Goal: Task Accomplishment & Management: Use online tool/utility

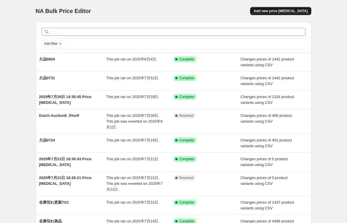
click at [283, 10] on span "Add new price [MEDICAL_DATA]" at bounding box center [280, 11] width 54 height 5
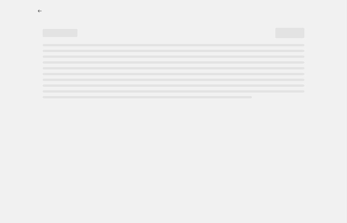
select select "percentage"
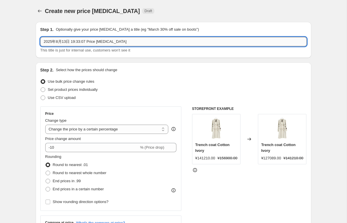
click at [115, 41] on input "2025年8月13日 19:33:07 Price change job" at bounding box center [173, 41] width 266 height 9
type input "k"
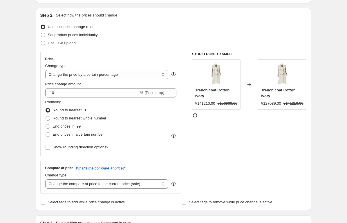
scroll to position [54, 0]
type input "欠品0813"
click at [66, 44] on span "Use CSV upload" at bounding box center [62, 43] width 28 height 4
click at [41, 42] on input "Use CSV upload" at bounding box center [41, 41] width 0 height 0
radio input "true"
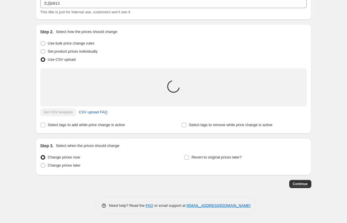
scroll to position [45, 0]
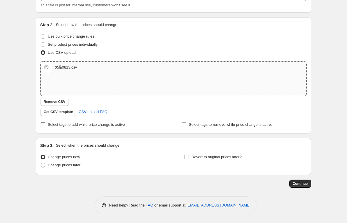
click at [55, 126] on span "Select tags to add while price change is active" at bounding box center [86, 125] width 77 height 4
click at [45, 126] on input "Select tags to add while price change is active" at bounding box center [43, 125] width 5 height 5
checkbox input "true"
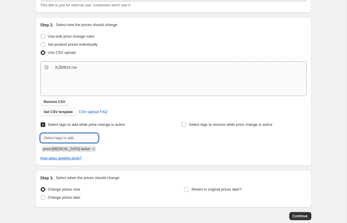
click at [66, 137] on input "text" at bounding box center [69, 138] width 58 height 9
type input "欠品0813"
click at [113, 136] on span "欠品0813" at bounding box center [118, 138] width 15 height 4
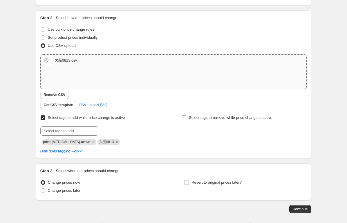
scroll to position [56, 0]
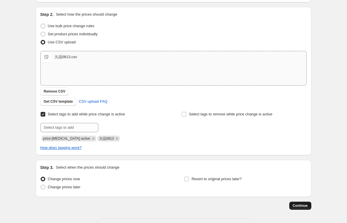
click at [303, 208] on span "Continue" at bounding box center [299, 206] width 15 height 5
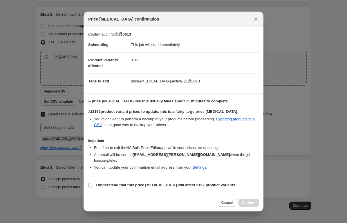
click at [95, 182] on label "I understand that this price change job will affect 3162 product variants" at bounding box center [161, 185] width 147 height 8
click at [93, 183] on input "I understand that this price change job will affect 3162 product variants" at bounding box center [90, 185] width 5 height 5
checkbox input "true"
click at [245, 201] on span "Confirm" at bounding box center [248, 203] width 13 height 5
